Goal: Navigation & Orientation: Understand site structure

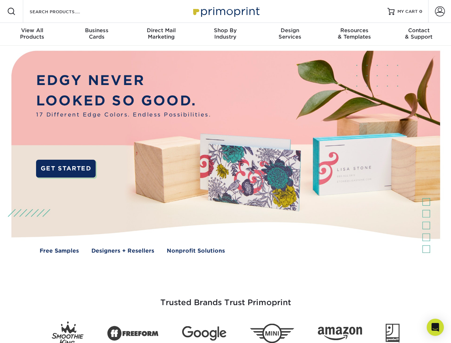
click at [226, 172] on img at bounding box center [225, 157] width 447 height 223
click at [11, 11] on span at bounding box center [11, 11] width 9 height 9
click at [440, 11] on span at bounding box center [440, 11] width 10 height 10
click at [32, 34] on div "View All Products" at bounding box center [32, 33] width 64 height 13
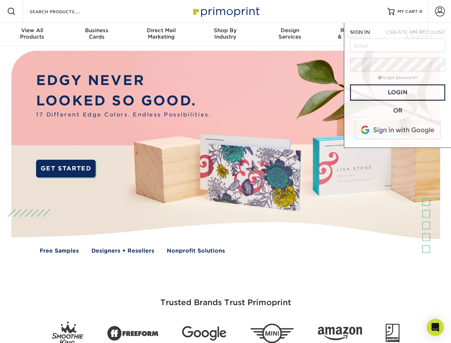
click at [97, 34] on div "Business Cards" at bounding box center [96, 33] width 64 height 13
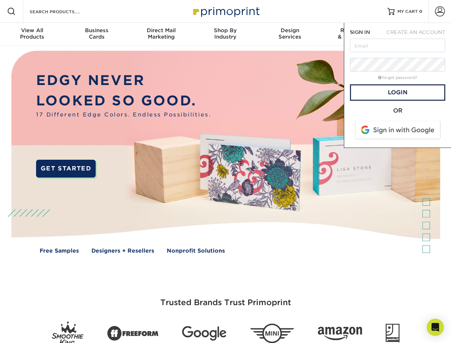
click at [161, 34] on div "Direct Mail Marketing" at bounding box center [161, 33] width 64 height 13
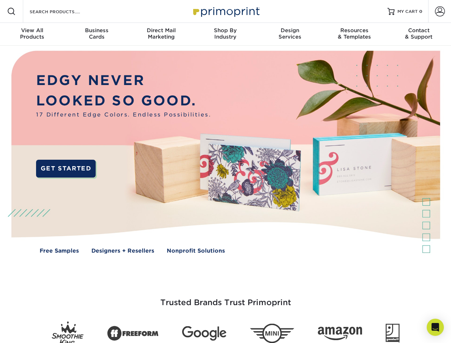
click at [226, 34] on div "Shop By Industry" at bounding box center [225, 33] width 64 height 13
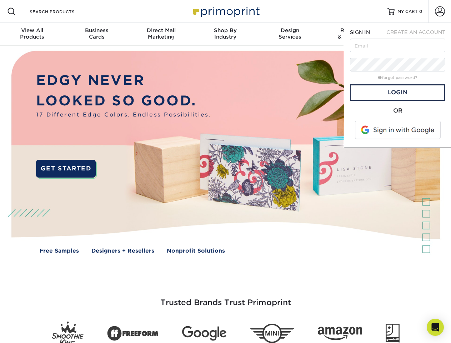
click at [290, 34] on div "Design Services" at bounding box center [290, 33] width 64 height 13
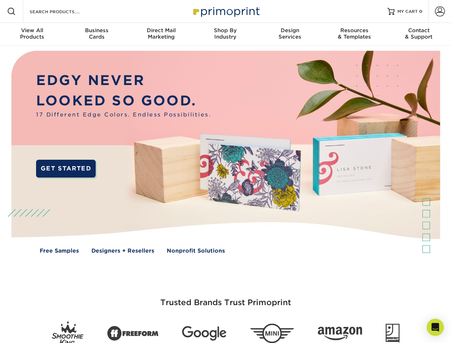
click at [355, 34] on span "SIGN IN" at bounding box center [360, 32] width 20 height 6
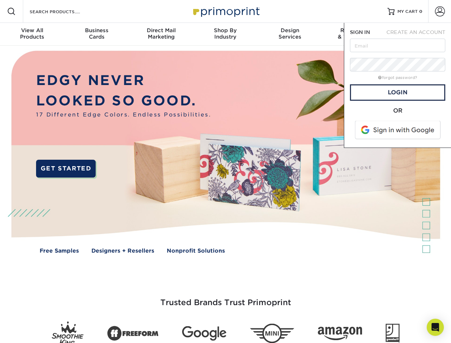
click at [419, 34] on div "Contact & Support" at bounding box center [419, 33] width 64 height 13
